Goal: Book appointment/travel/reservation

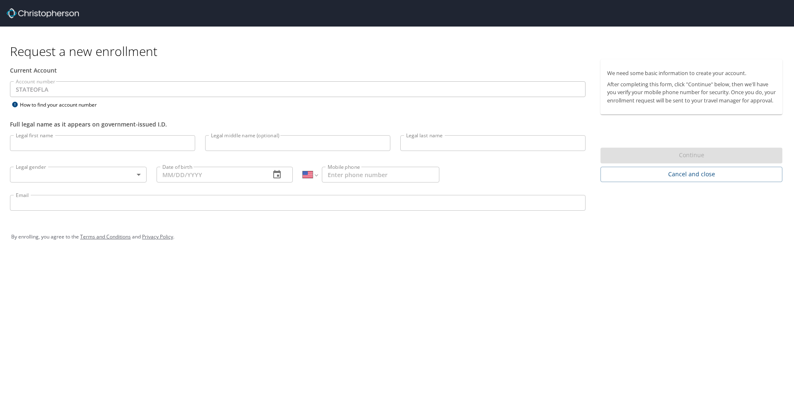
select select "US"
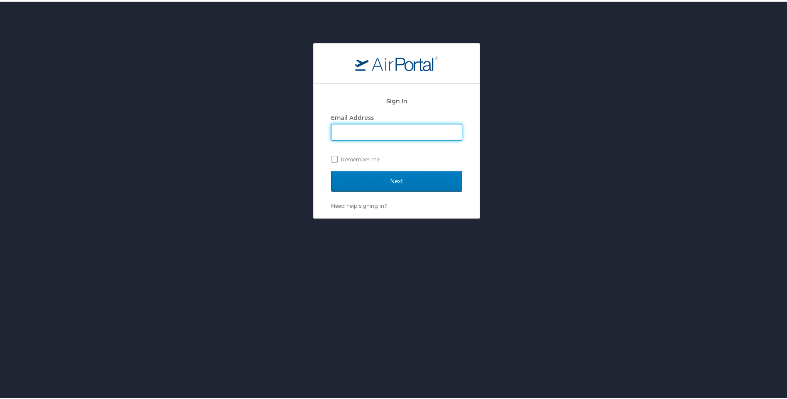
click at [338, 130] on input "Email Address" at bounding box center [397, 131] width 130 height 16
type input "Ricardo.Hungria@la.gov"
click at [331, 157] on label "Remember me" at bounding box center [396, 158] width 131 height 12
click at [331, 157] on input "Remember me" at bounding box center [333, 156] width 5 height 5
checkbox input "true"
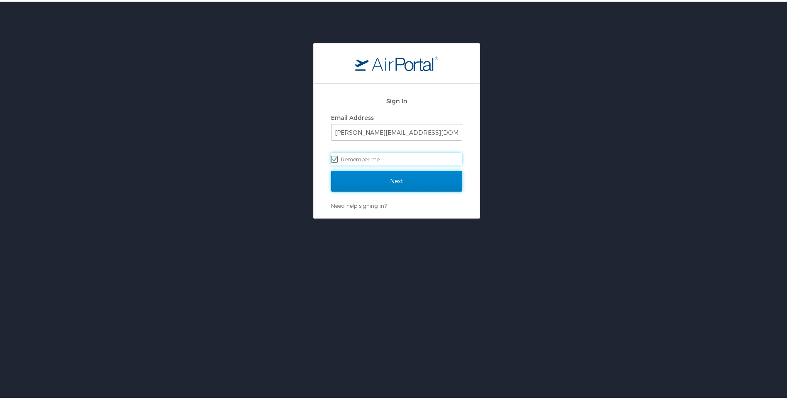
click at [343, 180] on input "Next" at bounding box center [396, 179] width 131 height 21
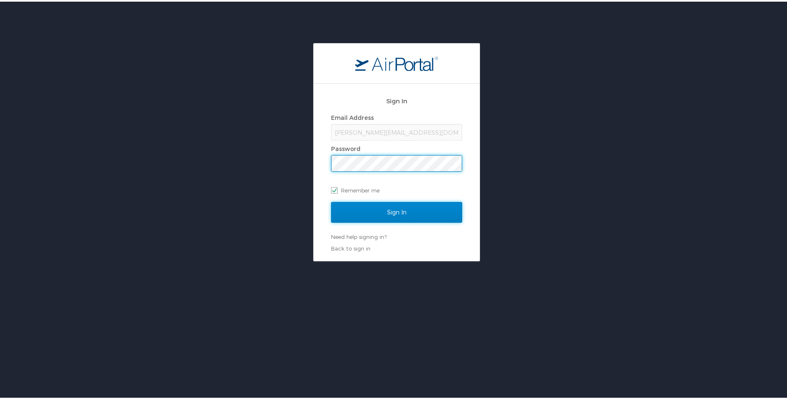
click at [341, 210] on input "Sign In" at bounding box center [396, 210] width 131 height 21
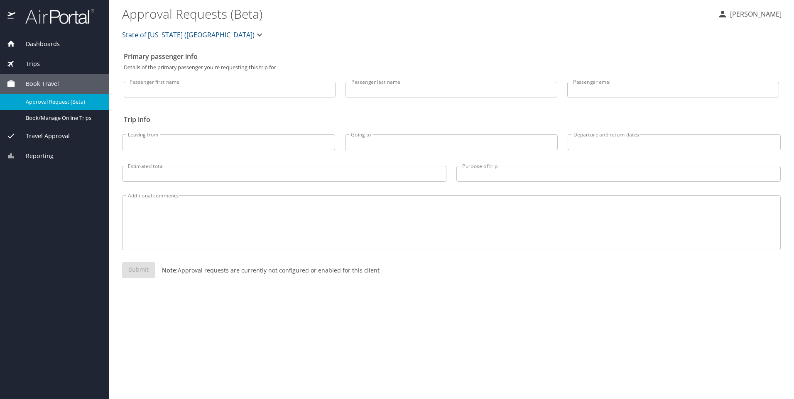
click at [59, 69] on div "Trips" at bounding box center [54, 64] width 109 height 20
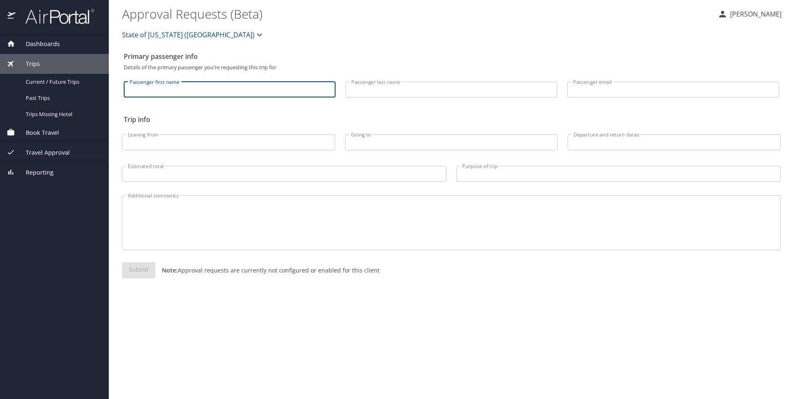
click at [141, 91] on input "Passenger first name" at bounding box center [230, 90] width 212 height 16
type input "Ricardo"
type input "Hungria"
type input "Ricardo.Hungria@la.gov"
click at [167, 140] on input "Leaving from" at bounding box center [228, 142] width 213 height 16
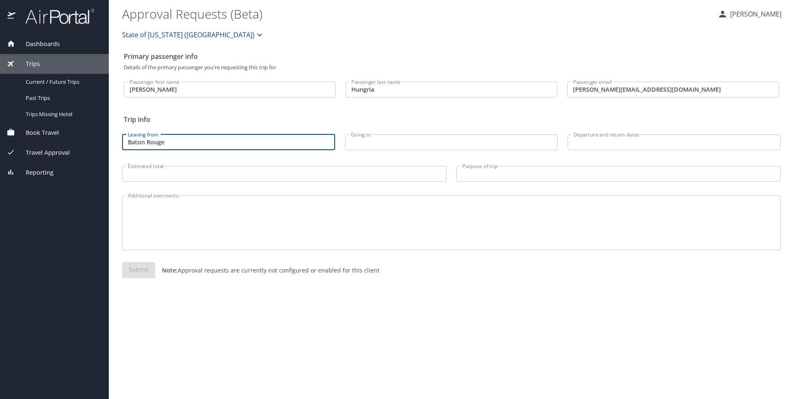
type input "Baton Rouge"
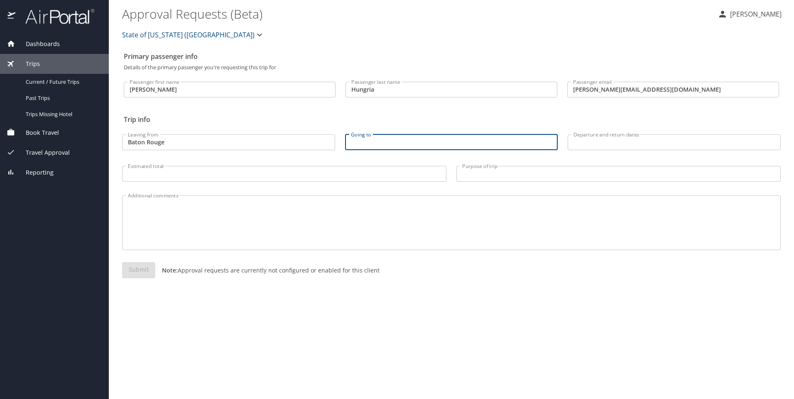
click at [369, 143] on input "Going to" at bounding box center [451, 142] width 213 height 16
type input "Baltimore"
click at [575, 144] on input "Departure and return dates" at bounding box center [673, 142] width 213 height 16
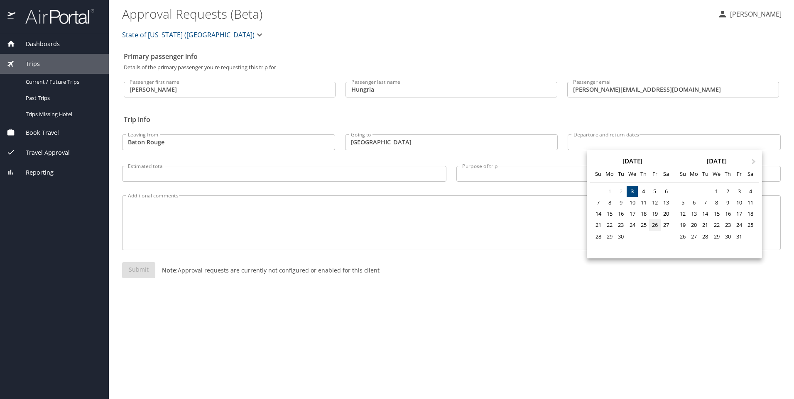
click at [652, 225] on div "26" at bounding box center [654, 225] width 11 height 11
click at [610, 237] on div "29" at bounding box center [609, 236] width 11 height 11
type input "09/26/2025 🠦 09/29/2025"
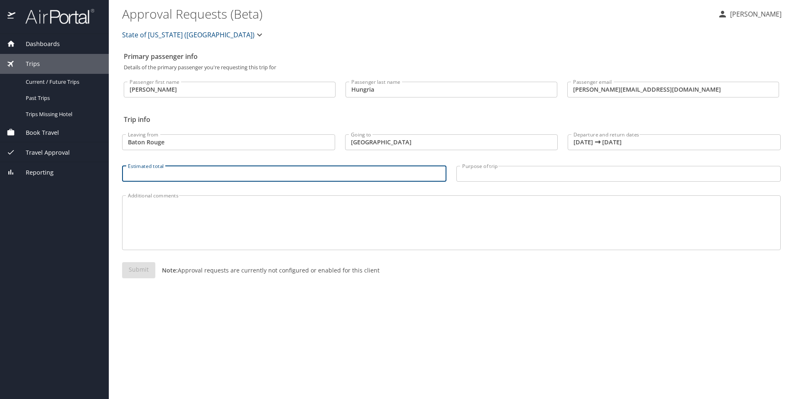
click at [180, 172] on input "Estimated total" at bounding box center [284, 174] width 324 height 16
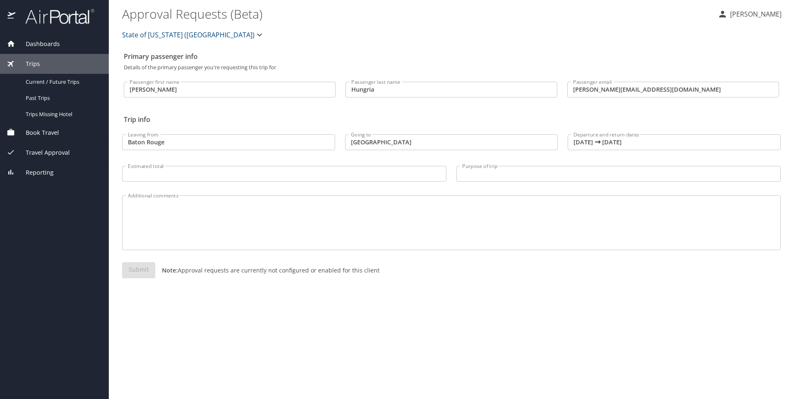
click at [43, 132] on span "Book Travel" at bounding box center [37, 132] width 44 height 9
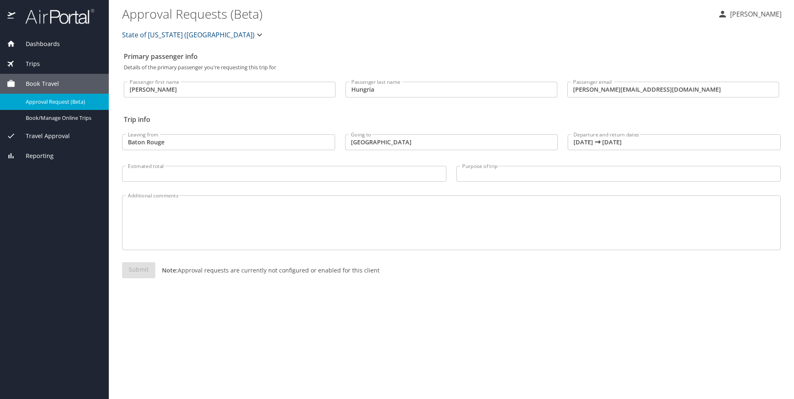
click at [43, 86] on span "Book Travel" at bounding box center [37, 83] width 44 height 9
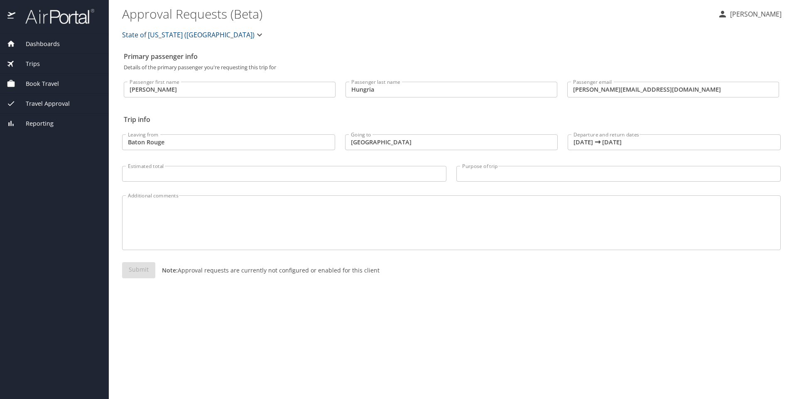
click at [43, 86] on span "Book Travel" at bounding box center [37, 83] width 44 height 9
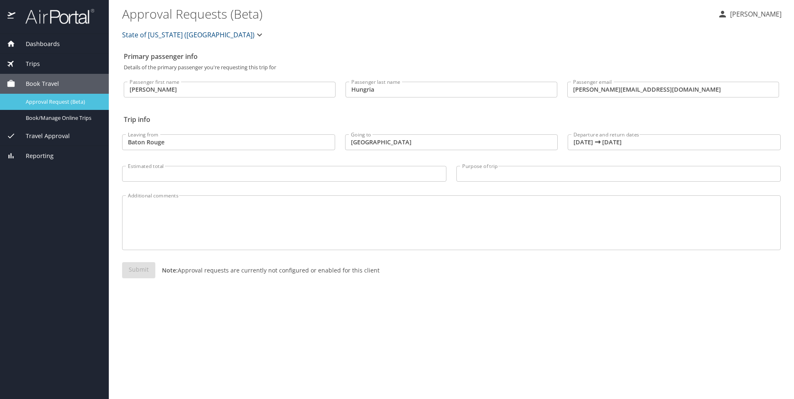
click at [44, 100] on span "Approval Request (Beta)" at bounding box center [62, 102] width 73 height 8
click at [156, 184] on div "Additional comments Additional comments" at bounding box center [451, 220] width 668 height 73
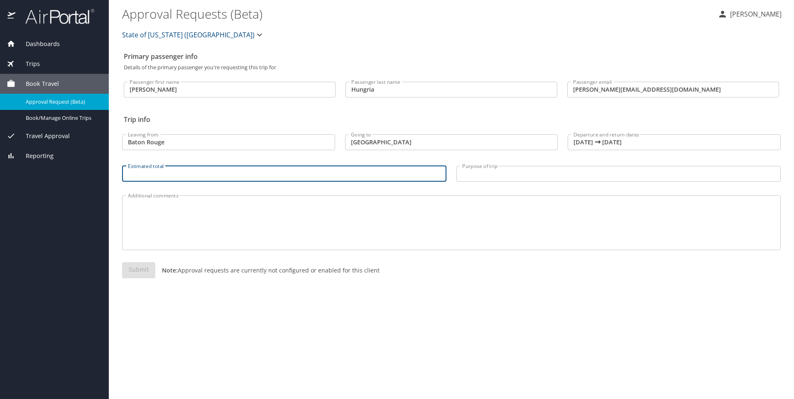
click at [161, 176] on input "Estimated total" at bounding box center [284, 174] width 324 height 16
type input "500"
click at [294, 290] on div "Submit Note: Approval requests are currently not configured or enabled for this…" at bounding box center [451, 276] width 658 height 29
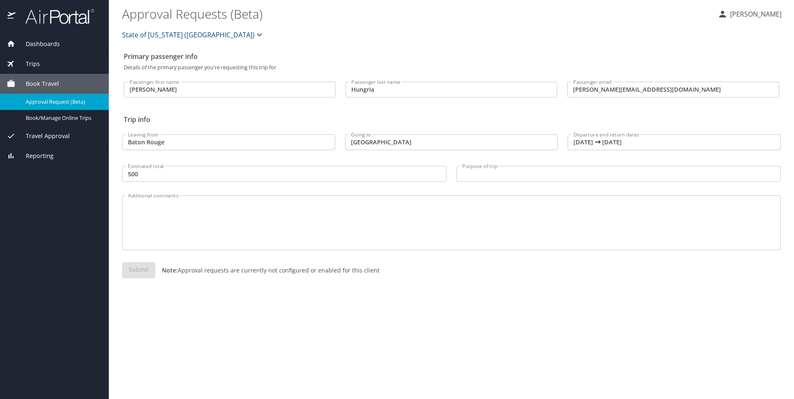
click at [482, 185] on div "Additional comments Additional comments" at bounding box center [451, 220] width 668 height 73
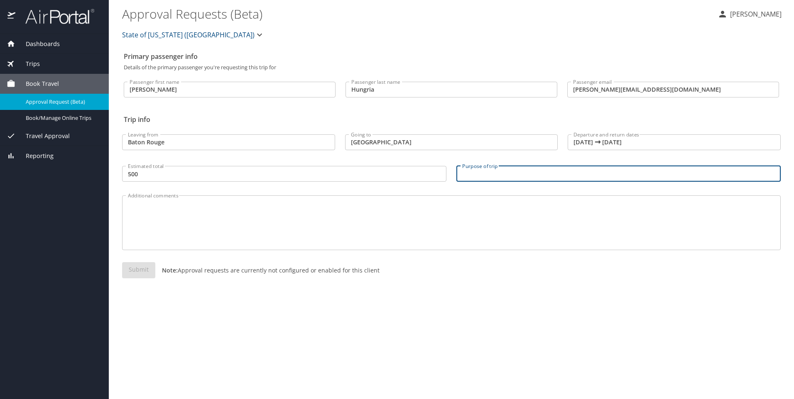
click at [485, 173] on input "Purpose of trip" at bounding box center [618, 174] width 324 height 16
type input "C"
type input "a"
type input "C"
type input "ACI Conference"
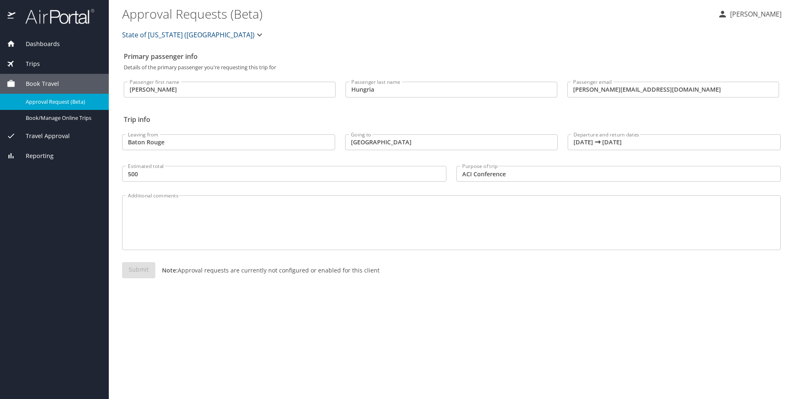
click at [40, 41] on span "Dashboards" at bounding box center [37, 43] width 44 height 9
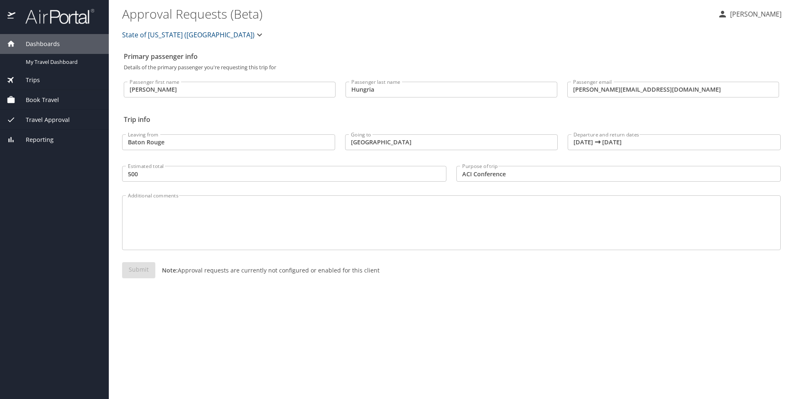
click at [34, 77] on span "Trips" at bounding box center [27, 80] width 24 height 9
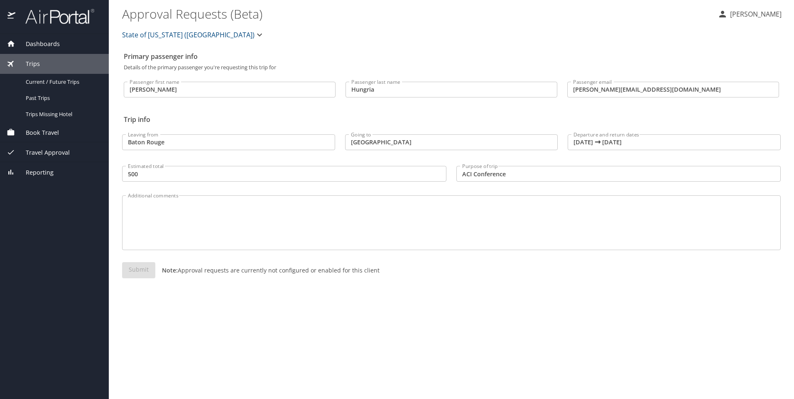
click at [37, 61] on span "Trips" at bounding box center [27, 63] width 24 height 9
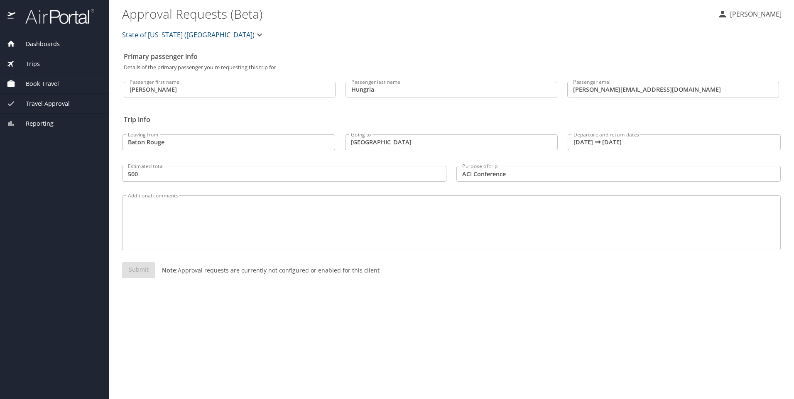
click at [37, 61] on span "Trips" at bounding box center [27, 63] width 24 height 9
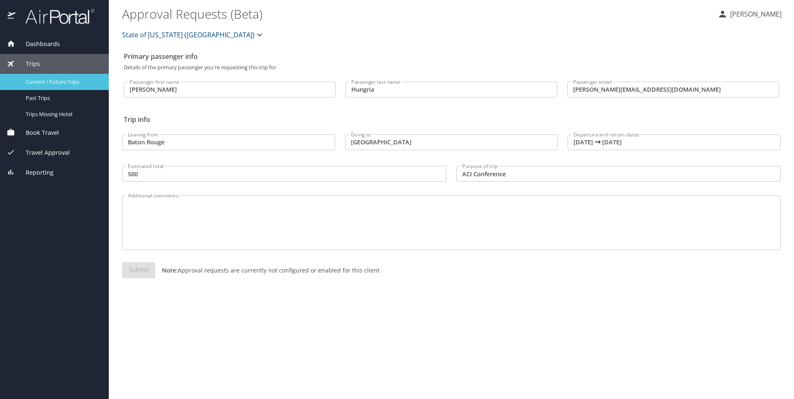
click at [40, 81] on span "Current / Future Trips" at bounding box center [62, 82] width 73 height 8
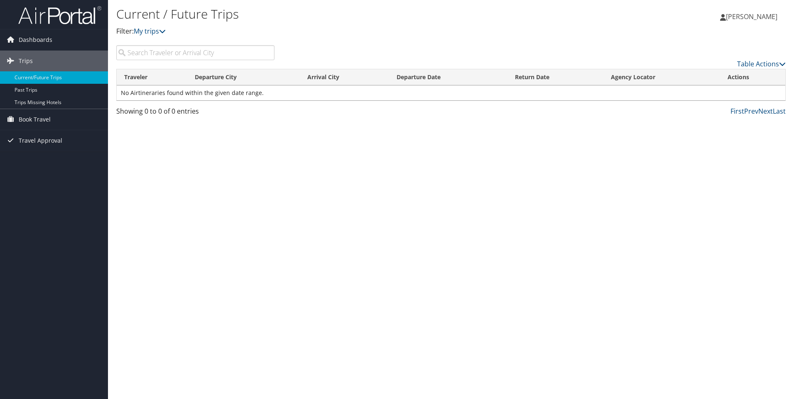
drag, startPoint x: 166, startPoint y: 43, endPoint x: 157, endPoint y: 51, distance: 12.1
click at [166, 44] on div "Current / Future Trips Filter: My trips" at bounding box center [339, 24] width 446 height 41
click at [157, 51] on input "search" at bounding box center [195, 52] width 158 height 15
type input "Baltimore"
click at [59, 122] on link "Book Travel" at bounding box center [54, 119] width 108 height 21
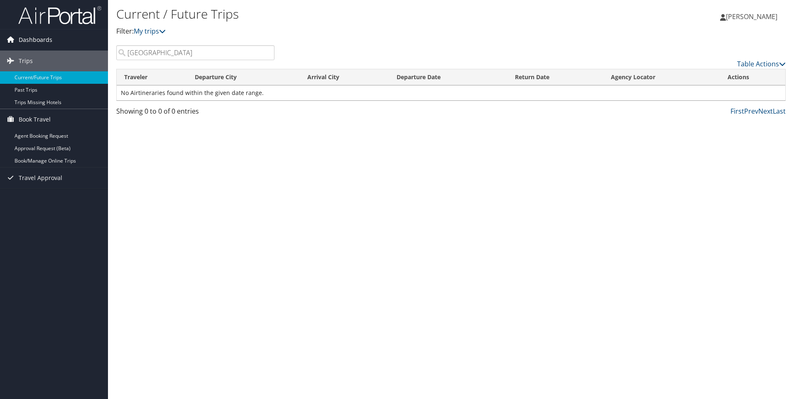
click at [32, 40] on span "Dashboards" at bounding box center [36, 39] width 34 height 21
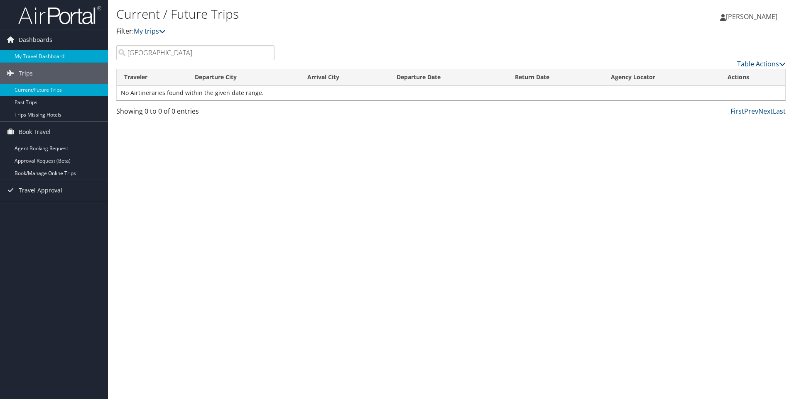
click at [37, 58] on link "My Travel Dashboard" at bounding box center [54, 56] width 108 height 12
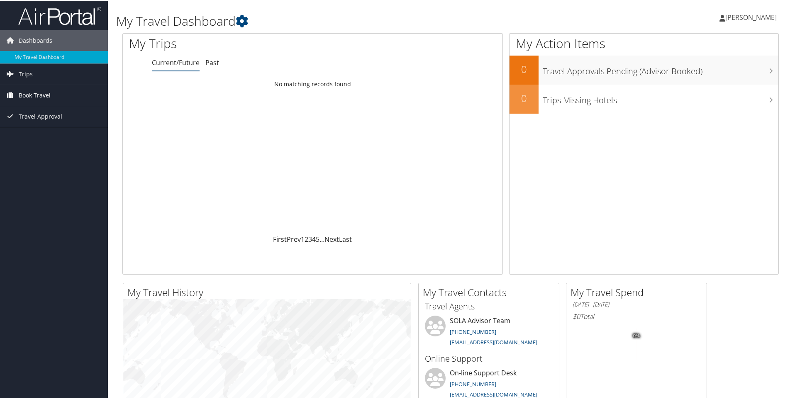
click at [40, 97] on span "Book Travel" at bounding box center [35, 94] width 32 height 21
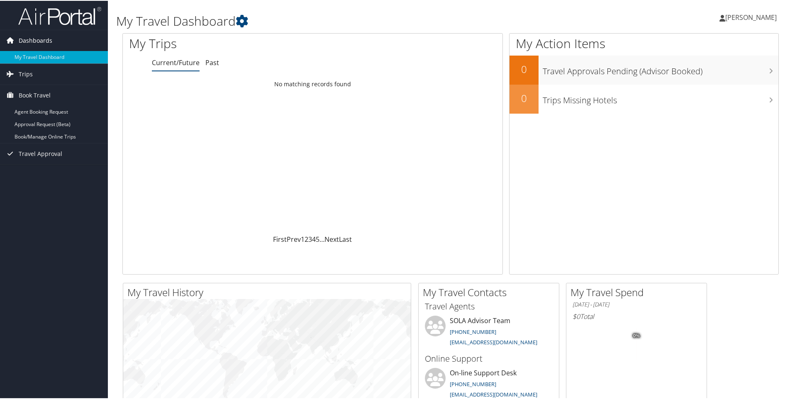
click at [41, 43] on span "Dashboards" at bounding box center [36, 39] width 34 height 21
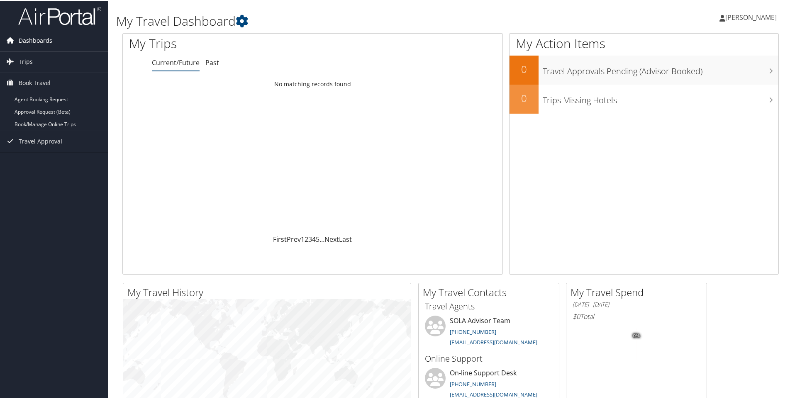
click at [61, 40] on link "Dashboards" at bounding box center [54, 39] width 108 height 21
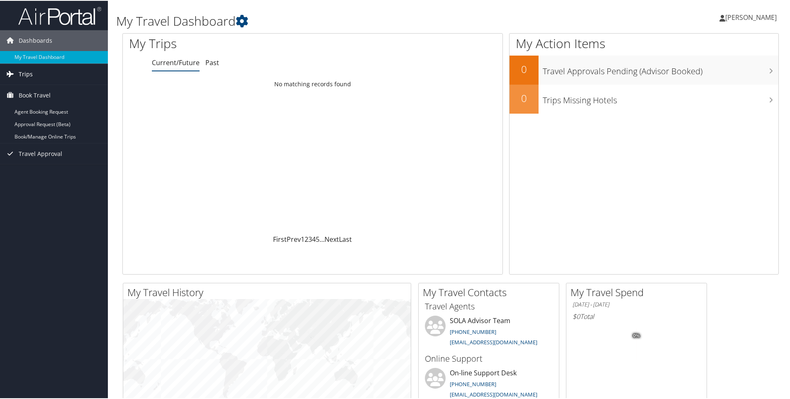
click at [47, 71] on link "Trips" at bounding box center [54, 73] width 108 height 21
click at [46, 28] on li at bounding box center [54, 14] width 108 height 29
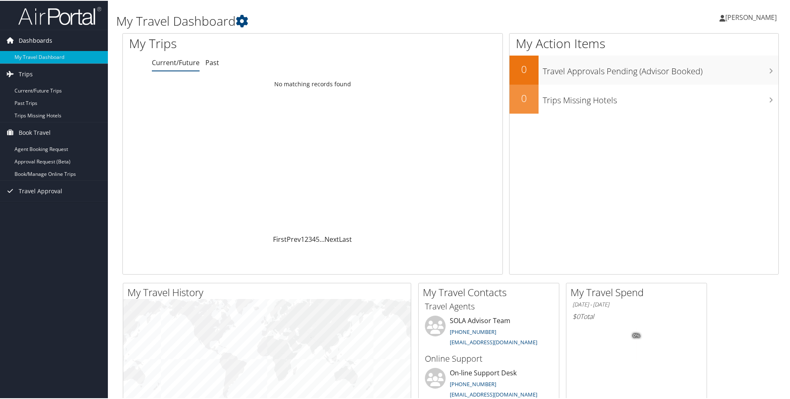
click at [42, 34] on span "Dashboards" at bounding box center [36, 39] width 34 height 21
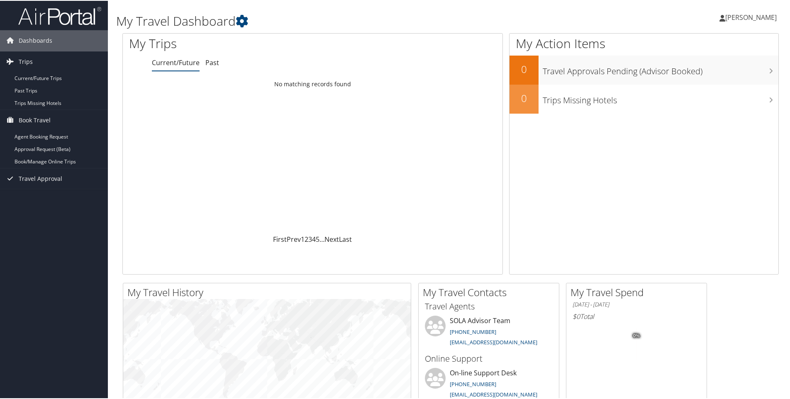
click at [405, 23] on h1 "My Travel Dashboard" at bounding box center [339, 20] width 446 height 17
click at [34, 77] on link "Current/Future Trips" at bounding box center [54, 77] width 108 height 12
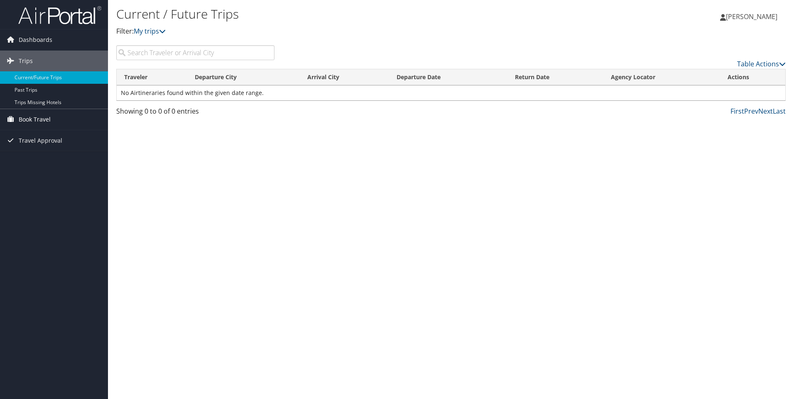
click at [80, 119] on link "Book Travel" at bounding box center [54, 119] width 108 height 21
click at [60, 161] on link "Book/Manage Online Trips" at bounding box center [54, 161] width 108 height 12
